Goal: Information Seeking & Learning: Understand process/instructions

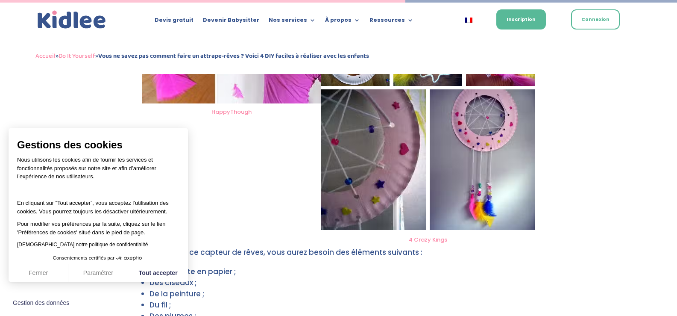
scroll to position [1487, 0]
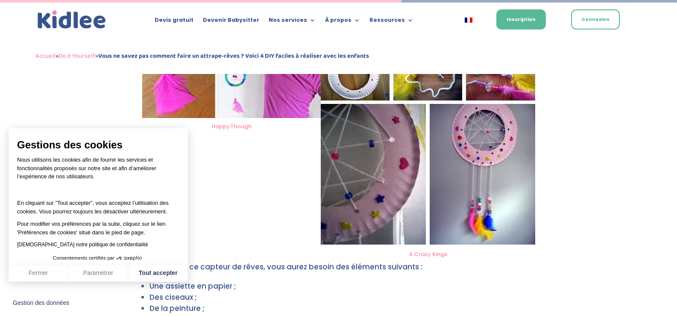
click at [509, 159] on img at bounding box center [483, 174] width 106 height 141
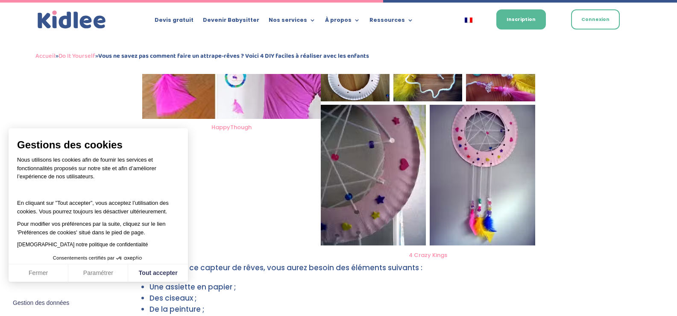
scroll to position [1401, 0]
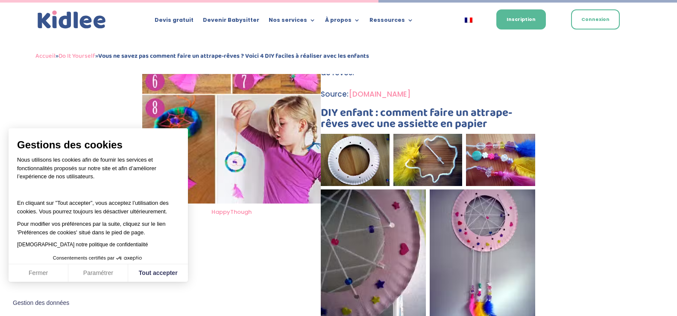
click at [491, 234] on img at bounding box center [483, 259] width 106 height 141
click at [491, 233] on img at bounding box center [483, 259] width 106 height 141
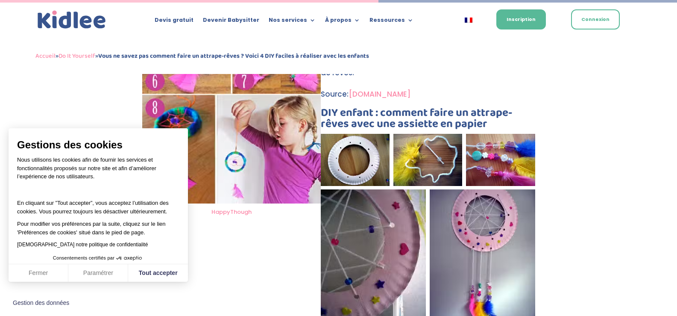
click at [492, 231] on img at bounding box center [483, 259] width 106 height 141
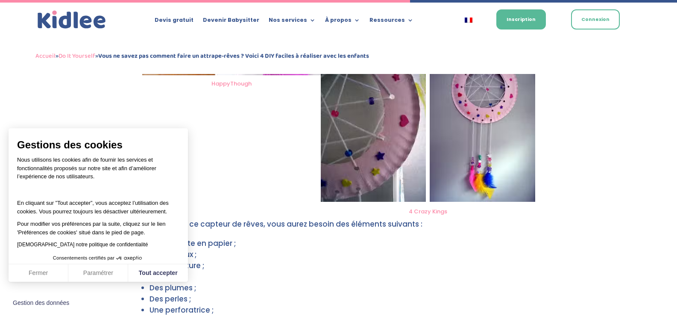
scroll to position [1487, 0]
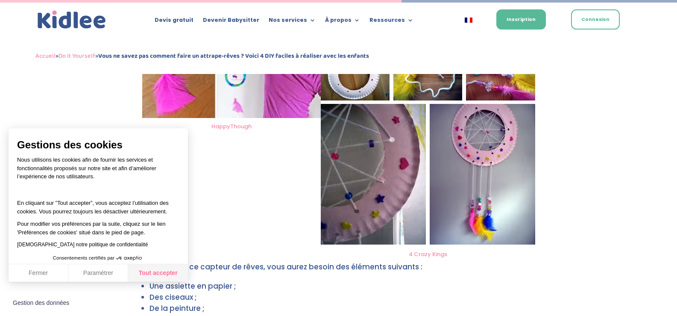
click at [153, 273] on button "Tout accepter" at bounding box center [158, 273] width 60 height 18
checkbox input "true"
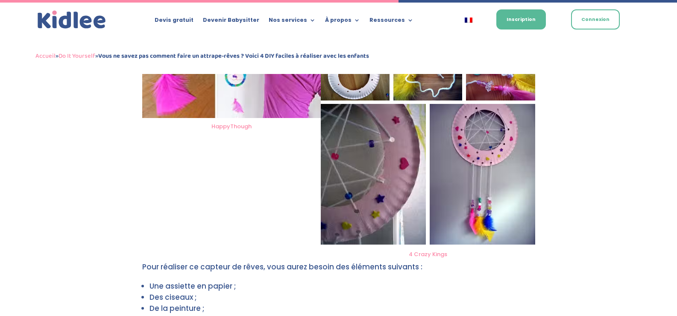
scroll to position [1444, 0]
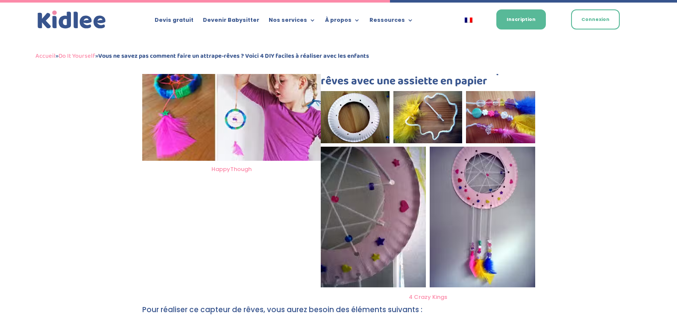
click at [475, 175] on img at bounding box center [483, 217] width 106 height 141
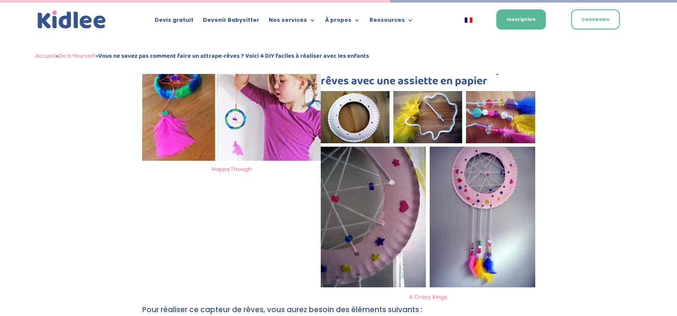
click at [473, 179] on img at bounding box center [483, 217] width 106 height 141
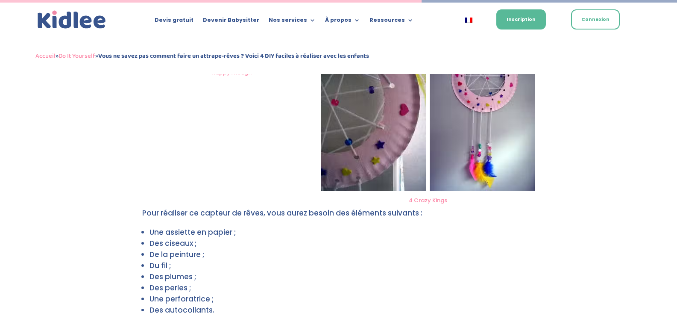
scroll to position [1571, 0]
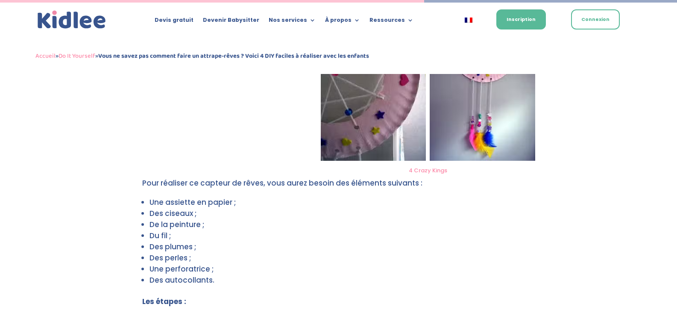
click at [677, 157] on html "Gestion des données Devis gratuit Devenir Babysitter Nos services Garde ludique…" at bounding box center [338, 181] width 677 height 3505
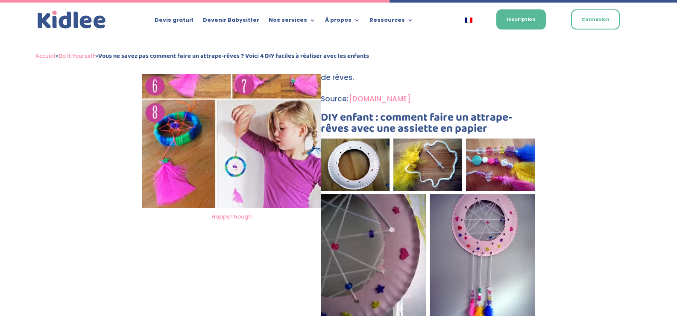
scroll to position [1442, 0]
